Goal: Information Seeking & Learning: Learn about a topic

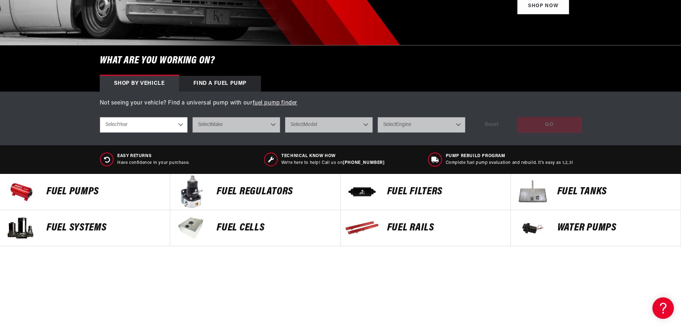
click at [388, 229] on p "FUEL Rails" at bounding box center [445, 227] width 116 height 11
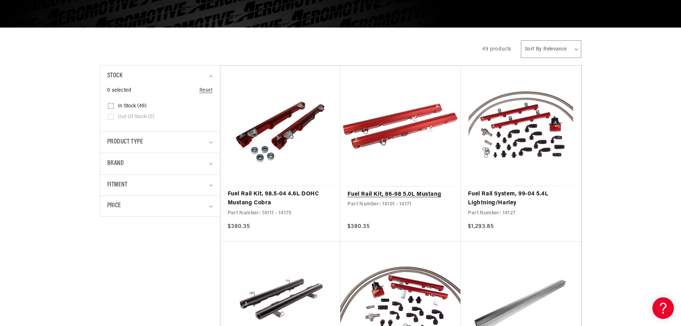
scroll to position [179, 0]
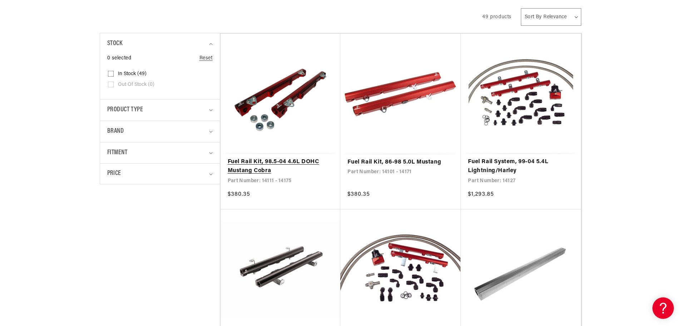
click at [265, 157] on link "Fuel Rail Kit, 98.5-04 4.6L DOHC Mustang Cobra" at bounding box center [281, 166] width 106 height 18
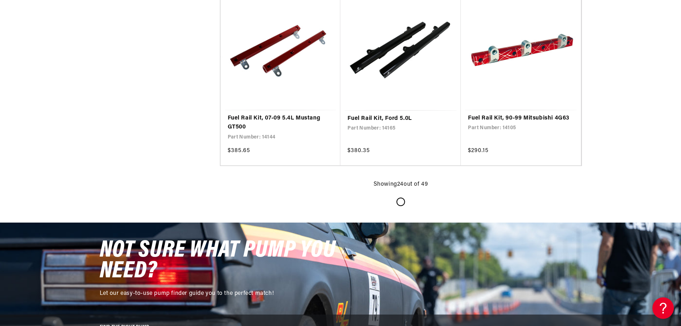
scroll to position [1573, 0]
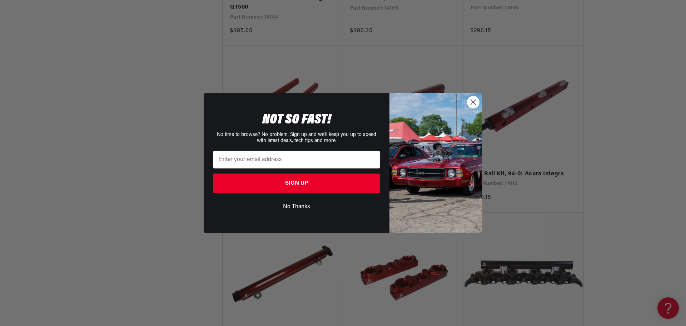
click at [474, 103] on circle "Close dialog" at bounding box center [474, 102] width 12 height 12
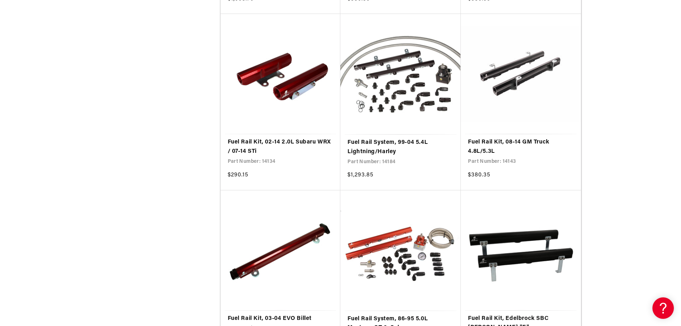
scroll to position [2646, 0]
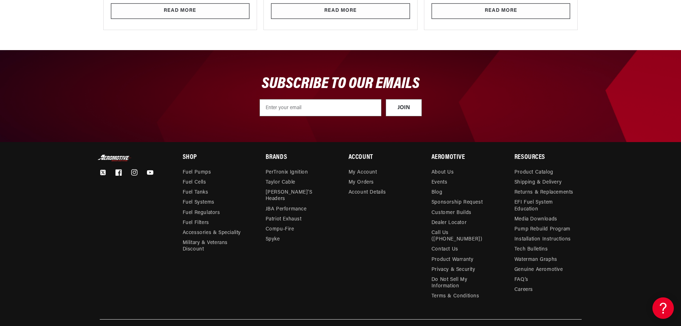
scroll to position [3646, 0]
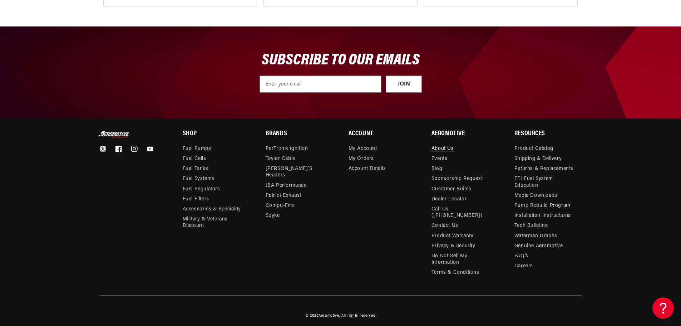
click at [447, 146] on link "About Us" at bounding box center [443, 150] width 23 height 8
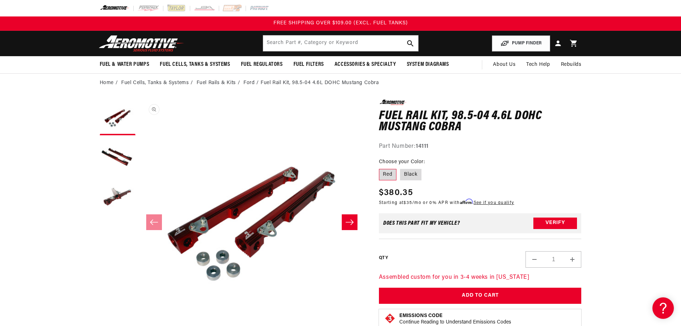
scroll to position [0, 0]
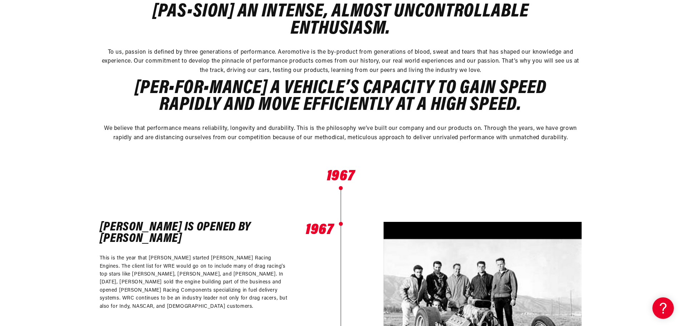
scroll to position [179, 0]
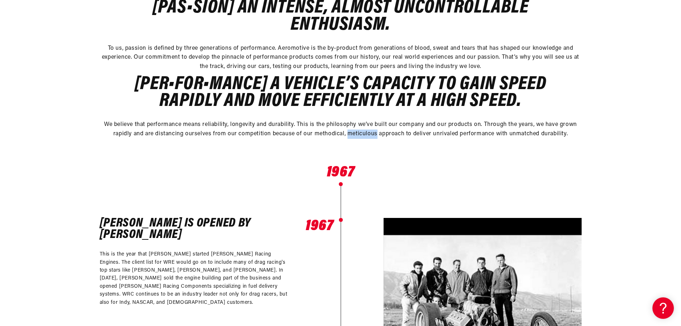
drag, startPoint x: 349, startPoint y: 132, endPoint x: 376, endPoint y: 135, distance: 28.0
click at [376, 135] on p "We believe that performance means reliability, longevity and durability. This i…" at bounding box center [341, 129] width 482 height 18
copy p "meticulous"
click at [336, 131] on p "We believe that performance means reliability, longevity and durability. This i…" at bounding box center [341, 129] width 482 height 18
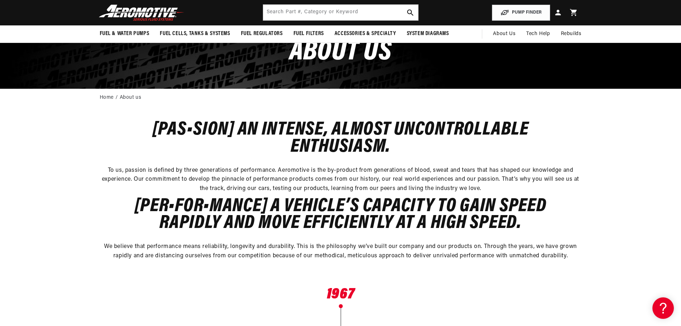
scroll to position [0, 0]
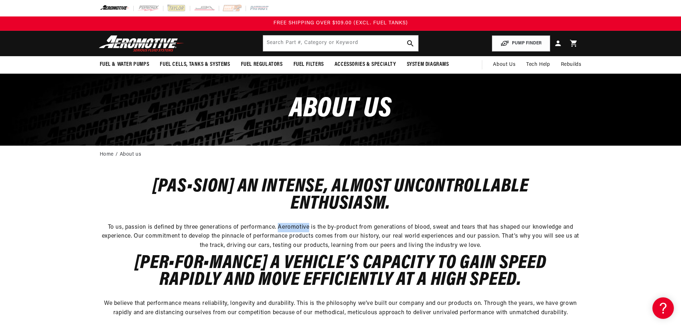
drag, startPoint x: 278, startPoint y: 227, endPoint x: 309, endPoint y: 227, distance: 30.4
click at [309, 227] on p "To us, passion is defined by three generations of performance. Aeromotive is th…" at bounding box center [341, 237] width 482 height 28
copy p "Aeromotive"
click at [153, 39] on img at bounding box center [141, 43] width 89 height 17
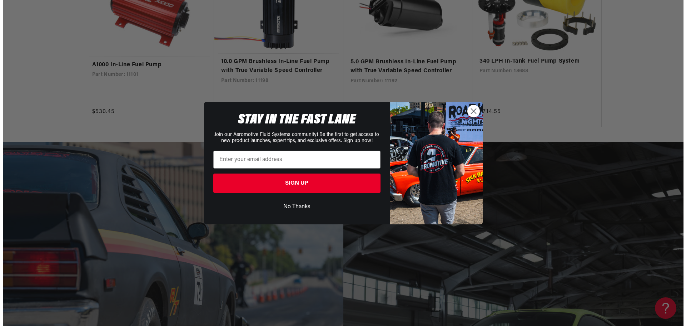
scroll to position [1287, 0]
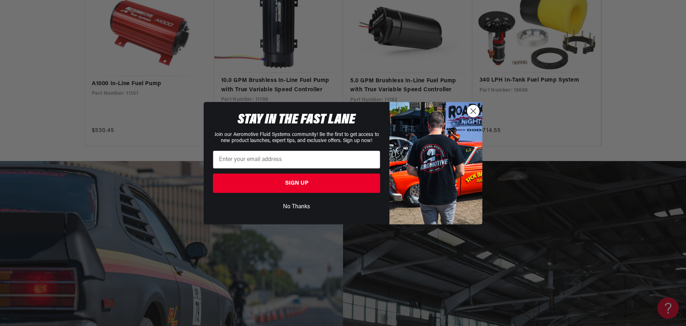
click at [478, 112] on circle "Close dialog" at bounding box center [474, 111] width 12 height 12
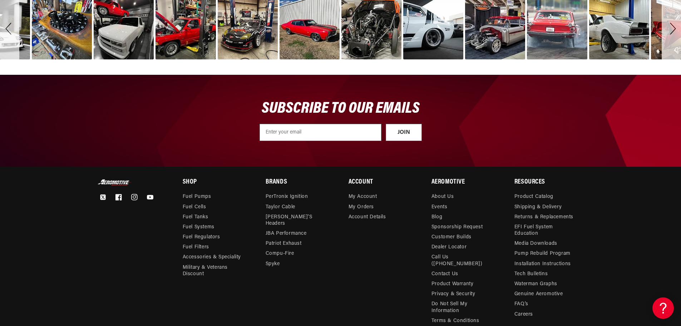
scroll to position [2580, 0]
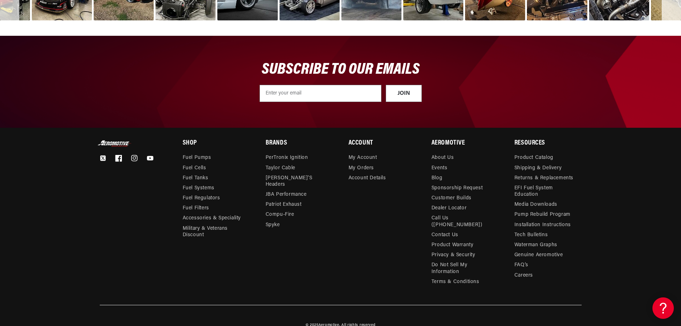
click at [120, 155] on icon at bounding box center [118, 158] width 7 height 7
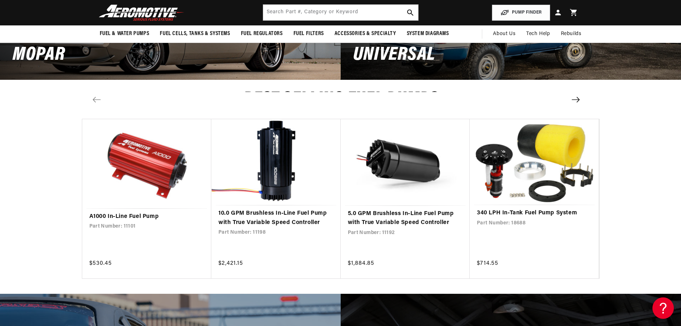
scroll to position [1007, 0]
